Goal: Obtain resource: Download file/media

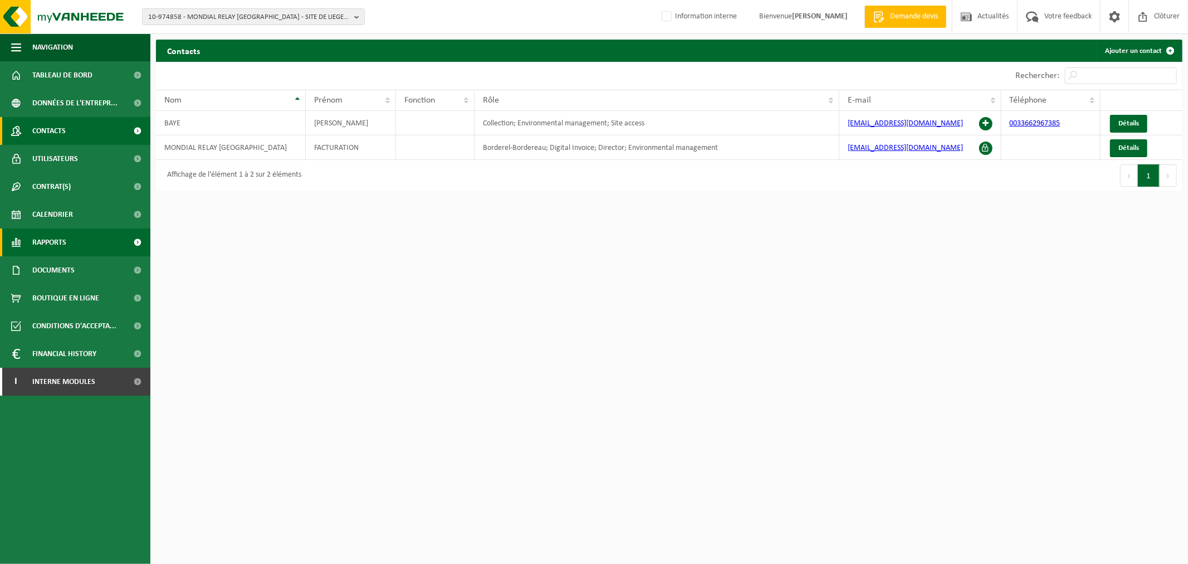
click at [60, 252] on span "Rapports" at bounding box center [49, 242] width 34 height 28
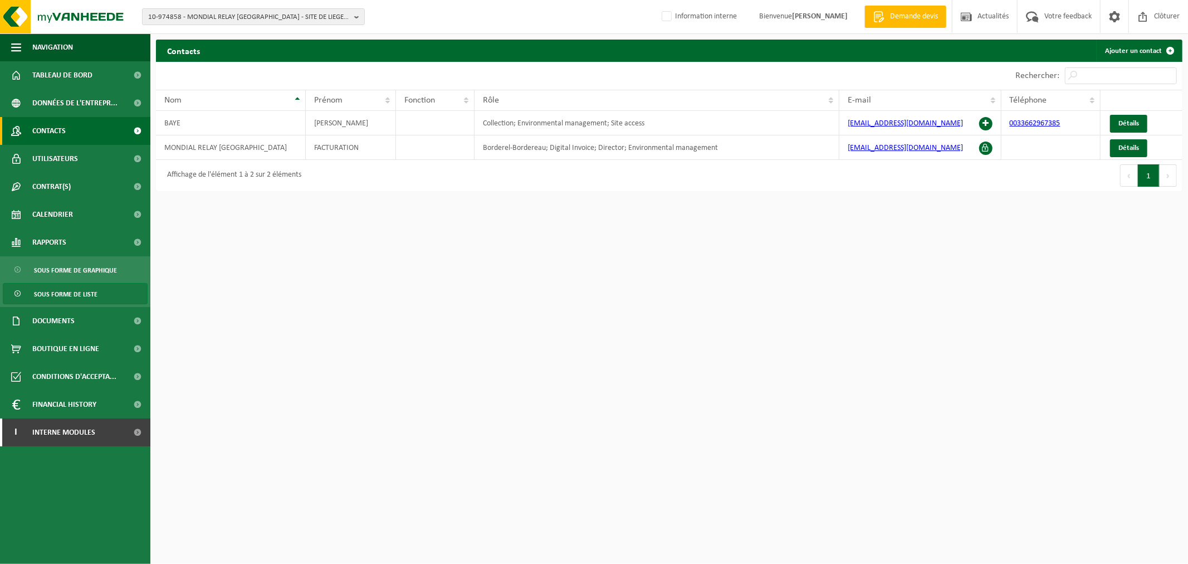
click at [78, 288] on span "Sous forme de liste" at bounding box center [66, 294] width 64 height 21
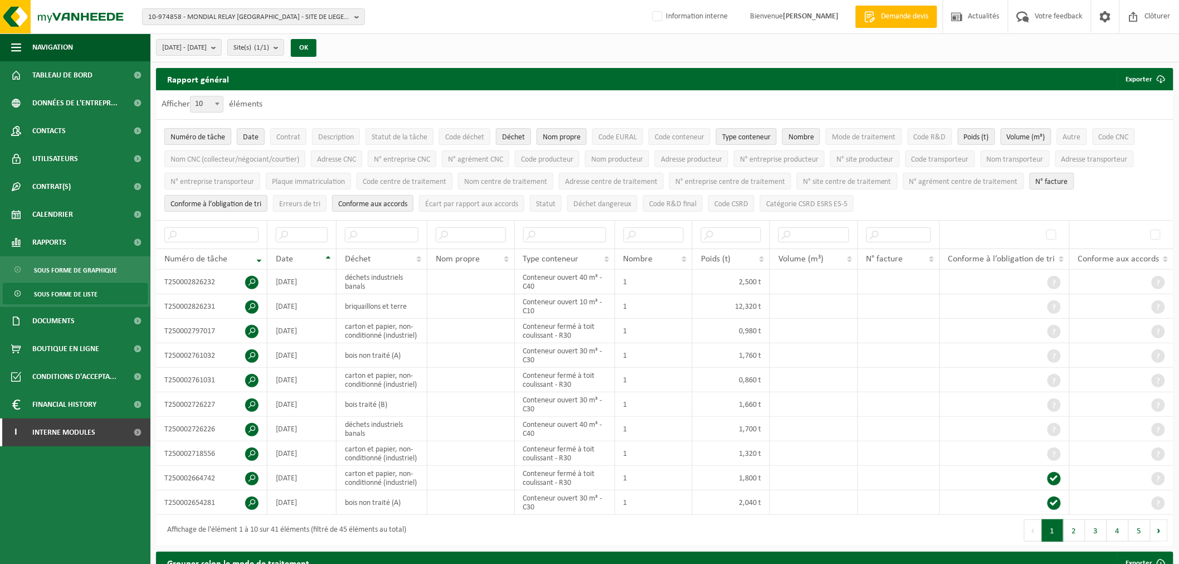
click at [209, 136] on span "Numéro de tâche" at bounding box center [197, 137] width 55 height 8
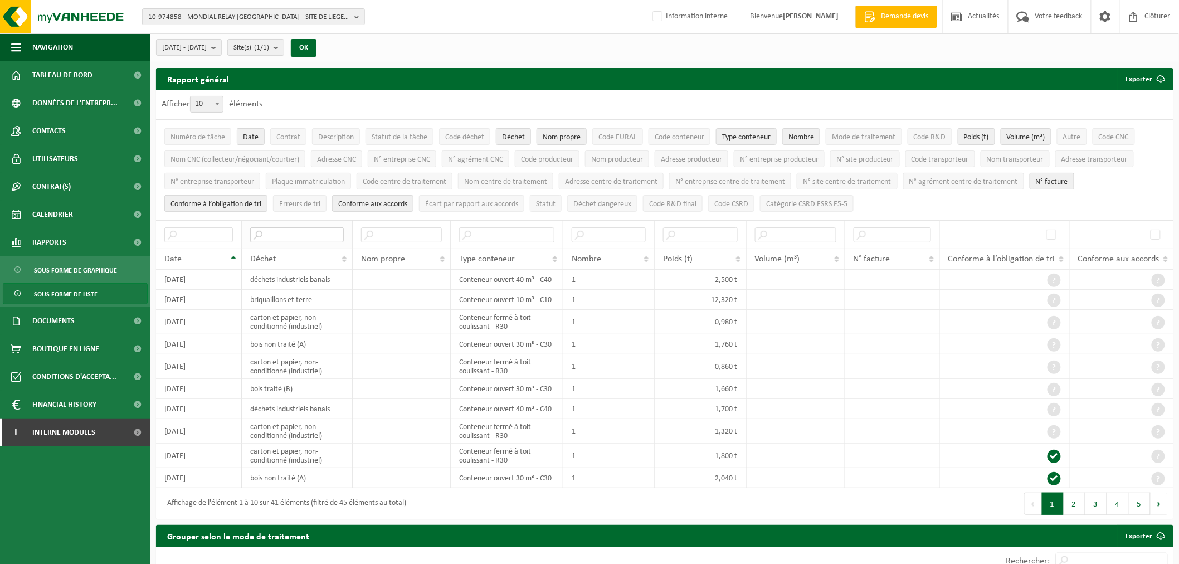
click at [296, 236] on input "text" at bounding box center [297, 234] width 94 height 15
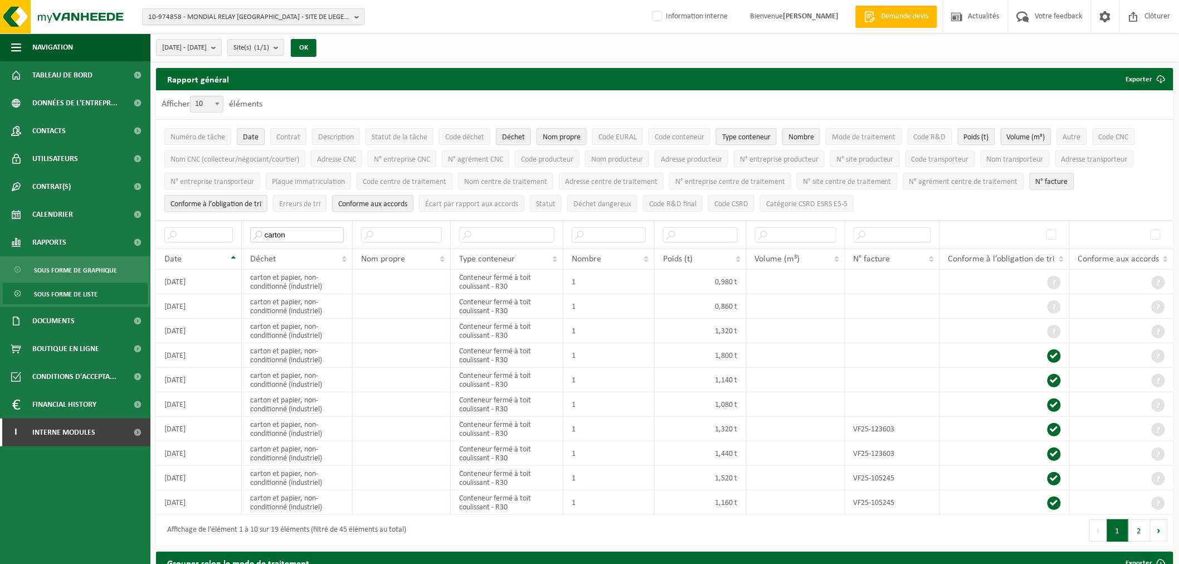
type input "carton"
click at [207, 103] on span "10" at bounding box center [207, 104] width 32 height 16
click at [207, 96] on select "10 25 50 100" at bounding box center [209, 96] width 33 height 1
select select "50"
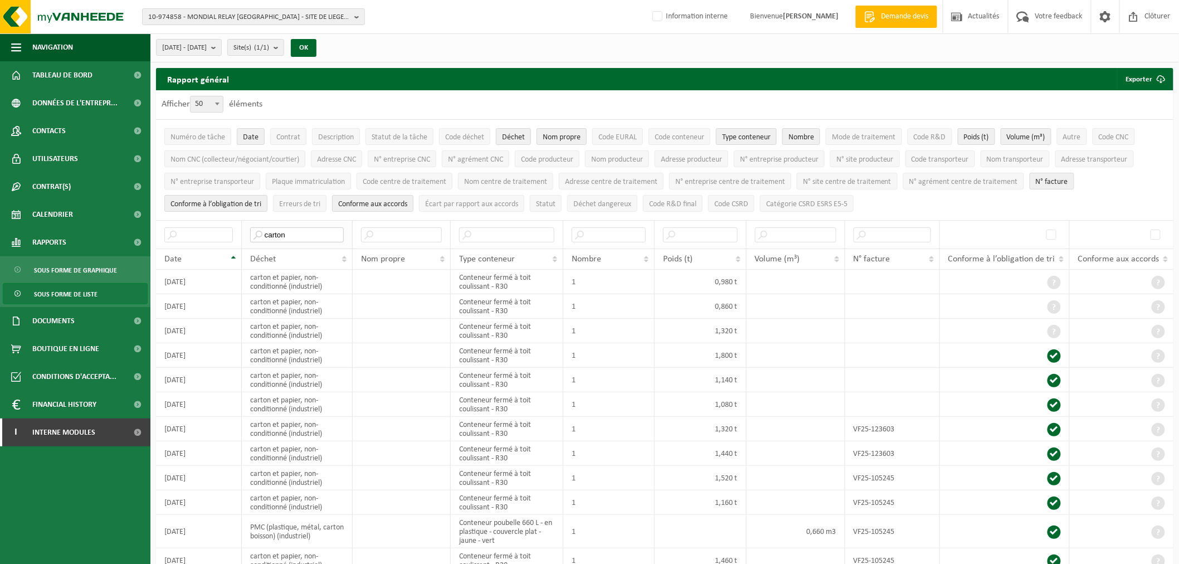
drag, startPoint x: 290, startPoint y: 231, endPoint x: 252, endPoint y: 231, distance: 37.3
click at [252, 231] on input "carton" at bounding box center [297, 234] width 94 height 15
type input "papier"
click at [1148, 80] on button "Exporter" at bounding box center [1144, 79] width 55 height 22
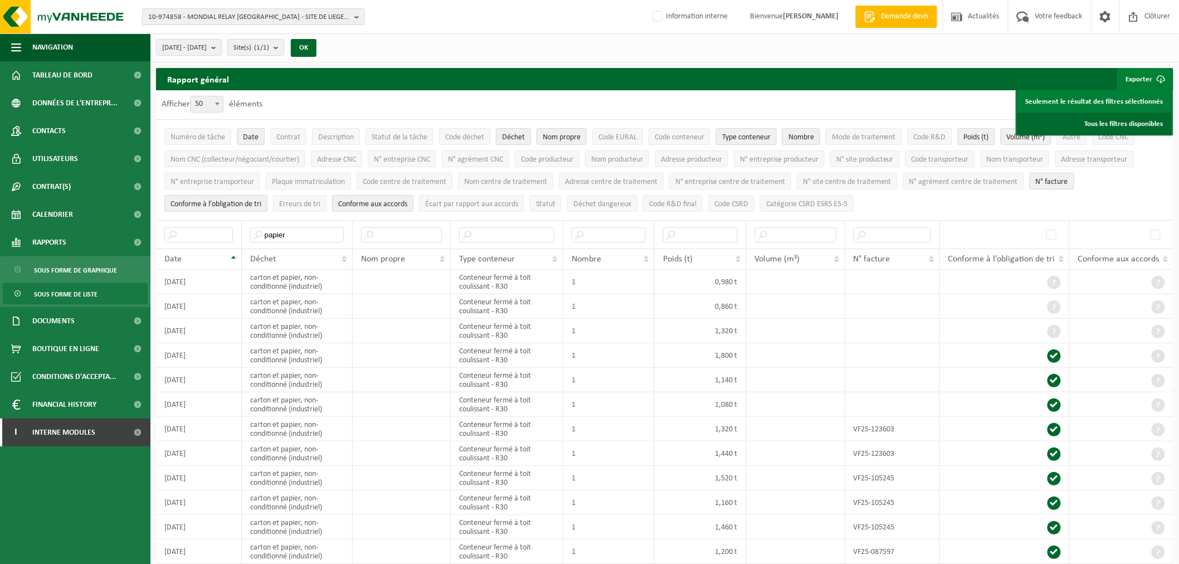
click at [1120, 119] on link "Tous les filtres disponibles" at bounding box center [1094, 124] width 154 height 22
